Goal: Find contact information: Obtain details needed to contact an individual or organization

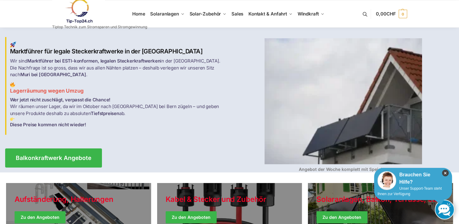
click at [445, 171] on icon "×" at bounding box center [445, 172] width 7 height 7
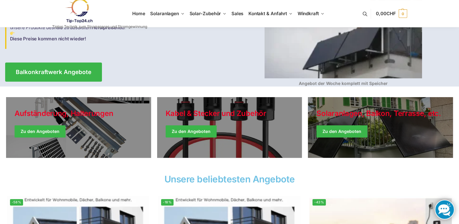
scroll to position [91, 0]
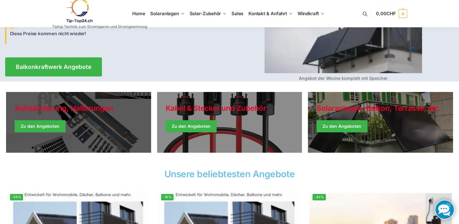
click at [50, 128] on link "Holiday Style" at bounding box center [78, 122] width 145 height 61
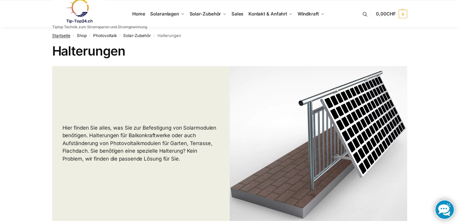
click at [61, 35] on link "Startseite" at bounding box center [61, 35] width 18 height 5
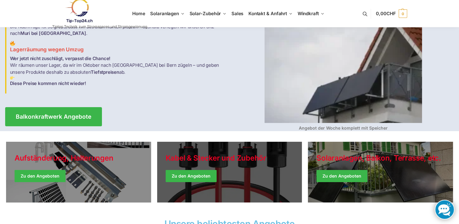
scroll to position [61, 0]
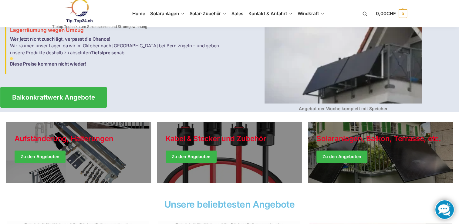
click at [58, 94] on span "Balkonkraftwerk Angebote" at bounding box center [53, 97] width 83 height 6
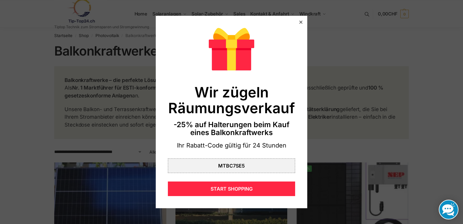
click at [298, 24] on div at bounding box center [300, 21] width 5 height 5
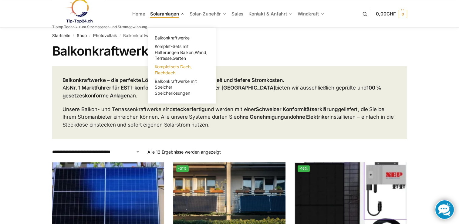
click at [164, 68] on span "Kompletsets Dach, Flachdach" at bounding box center [173, 69] width 37 height 11
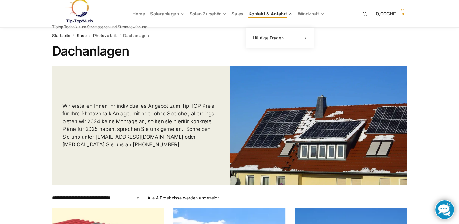
click at [267, 13] on span "Kontakt & Anfahrt" at bounding box center [267, 14] width 38 height 6
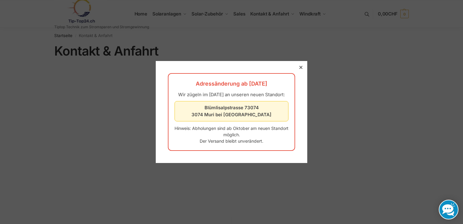
click at [298, 65] on div at bounding box center [300, 67] width 5 height 5
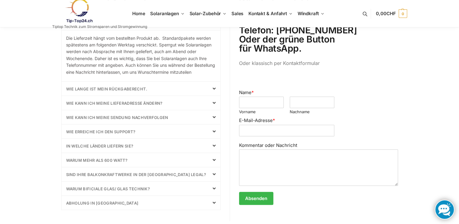
scroll to position [242, 0]
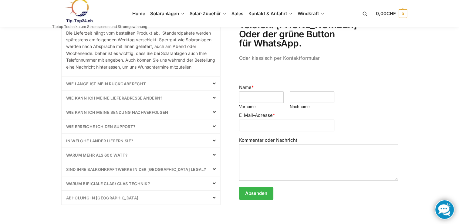
click at [214, 157] on icon at bounding box center [213, 154] width 3 height 5
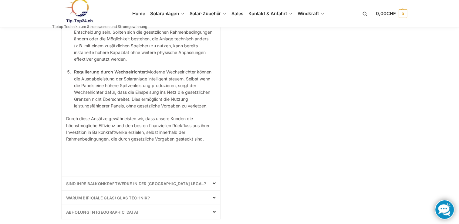
scroll to position [545, 0]
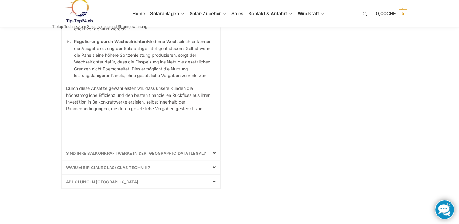
click at [213, 155] on icon at bounding box center [213, 152] width 3 height 5
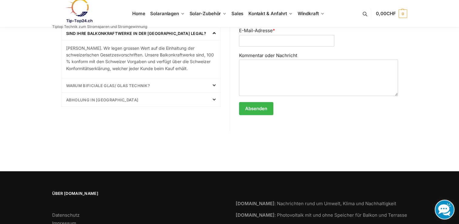
scroll to position [297, 0]
